Goal: Book appointment/travel/reservation

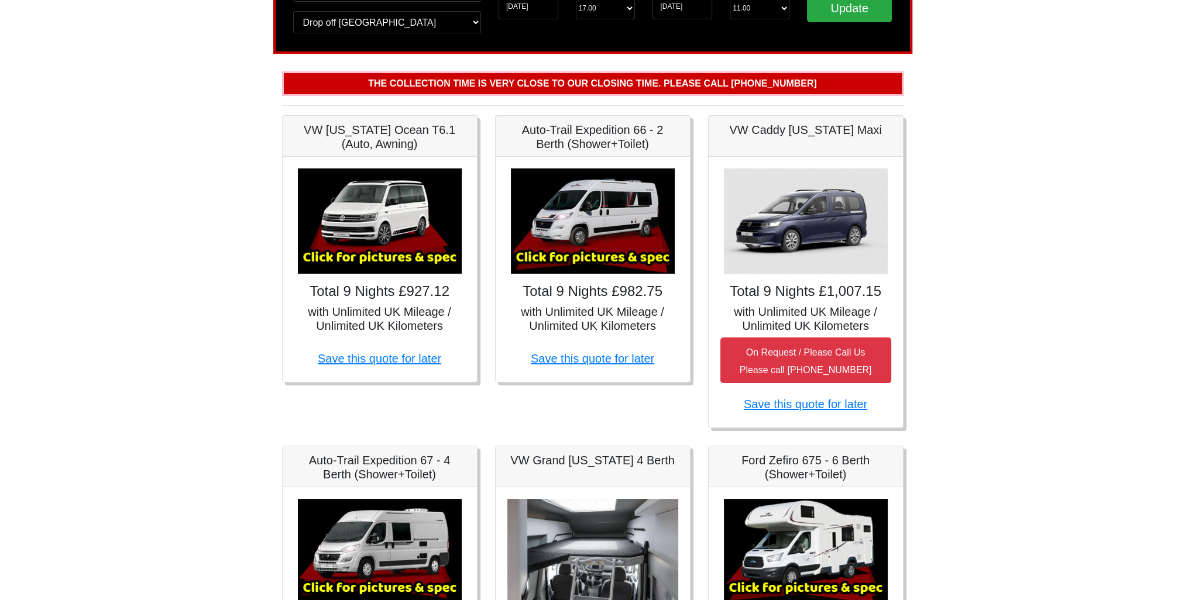
scroll to position [117, 0]
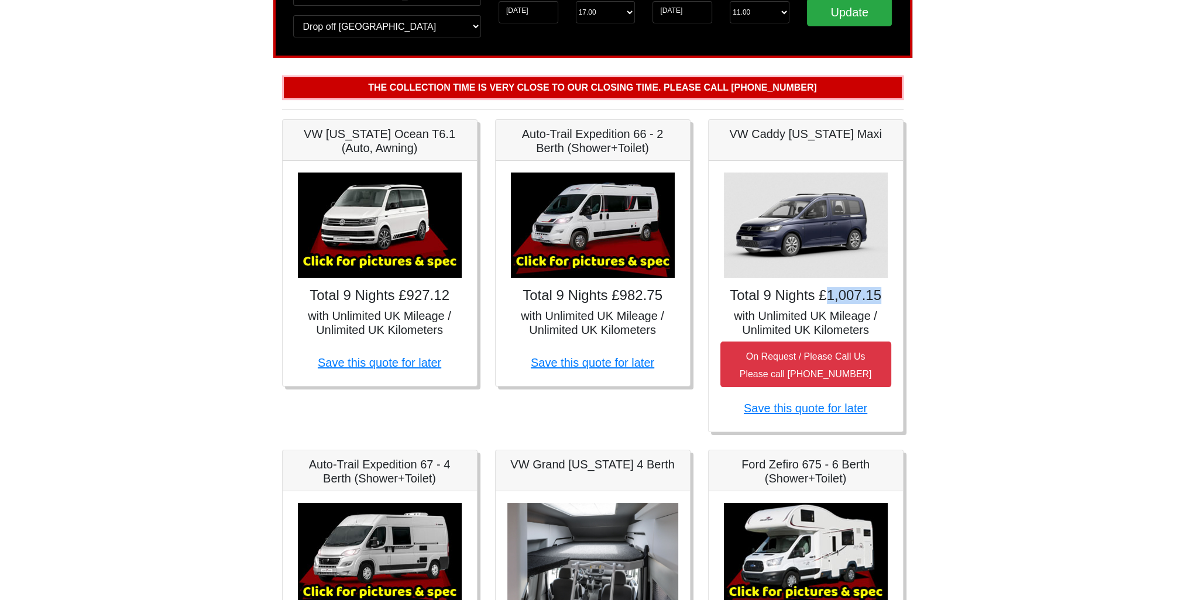
drag, startPoint x: 828, startPoint y: 298, endPoint x: 882, endPoint y: 303, distance: 54.0
click at [882, 303] on h4 "Total 9 Nights £1,007.15" at bounding box center [805, 295] width 171 height 17
drag, startPoint x: 882, startPoint y: 303, endPoint x: 853, endPoint y: 303, distance: 28.7
click at [853, 303] on h4 "Total 9 Nights £1,007.15" at bounding box center [805, 295] width 171 height 17
click at [826, 303] on h4 "Total 9 Nights £1,007.15" at bounding box center [805, 295] width 171 height 17
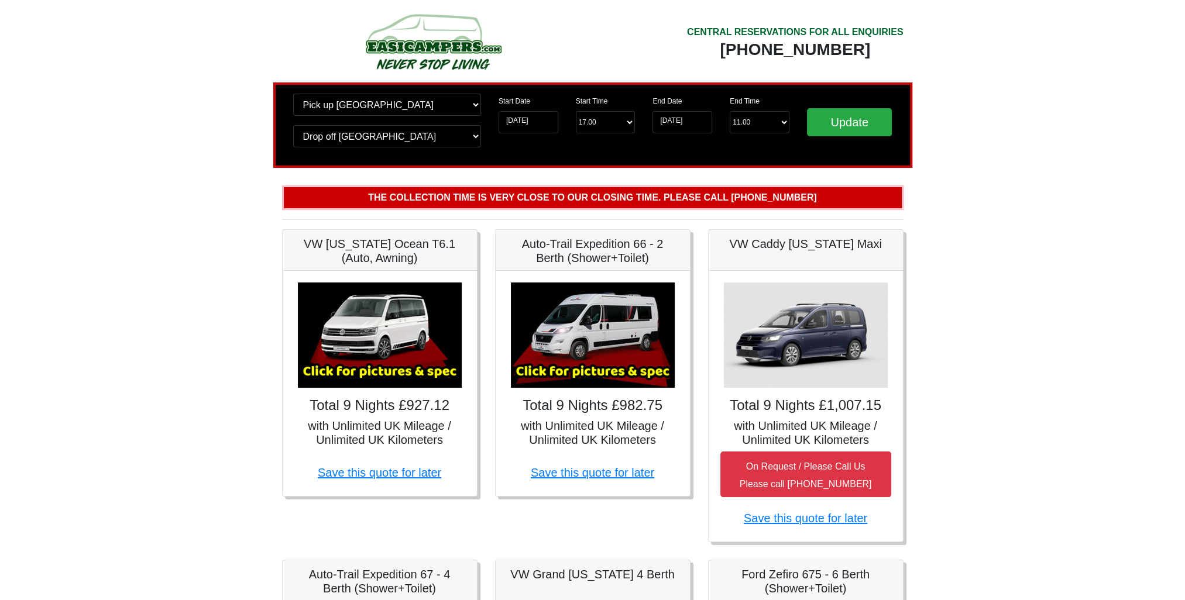
scroll to position [0, 0]
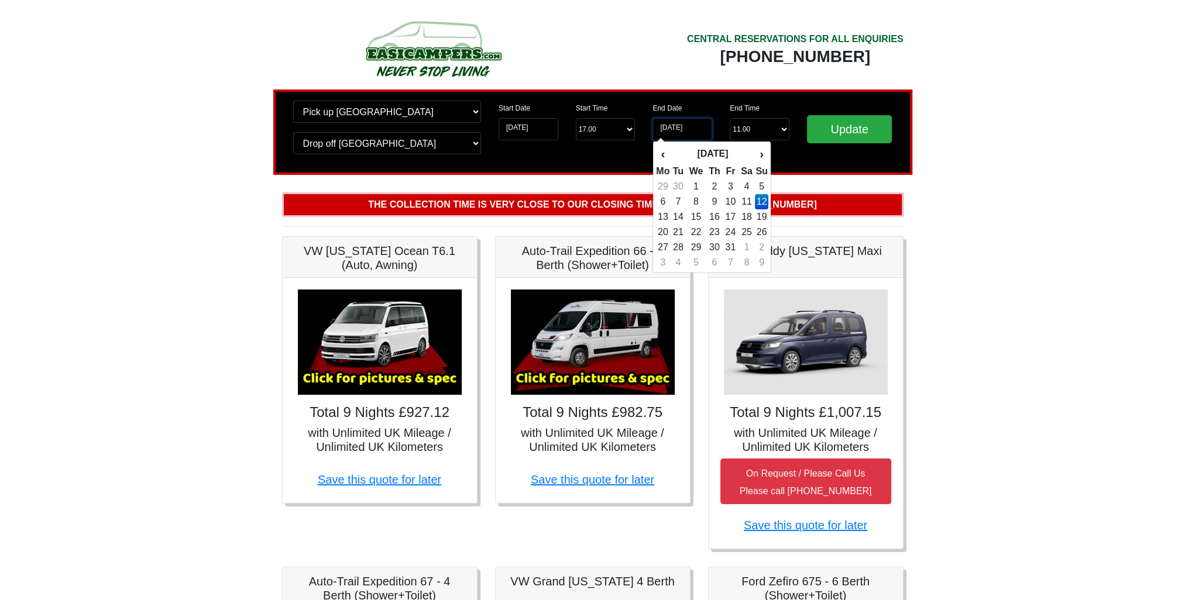
click at [686, 131] on input "[DATE]" at bounding box center [683, 129] width 60 height 22
click at [513, 137] on input "[DATE]" at bounding box center [529, 129] width 60 height 22
click at [691, 132] on input "[DATE]" at bounding box center [683, 129] width 60 height 22
click at [761, 185] on td "5" at bounding box center [761, 186] width 13 height 15
type input "[DATE]"
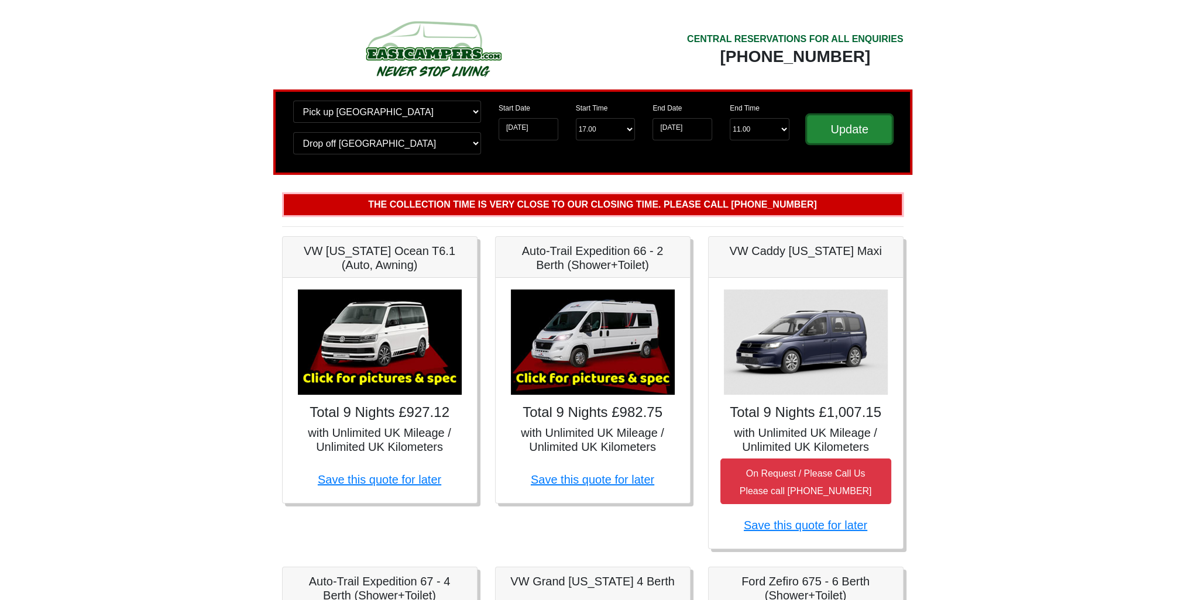
click at [860, 133] on input "Update" at bounding box center [849, 129] width 85 height 28
